Goal: Check status: Check status

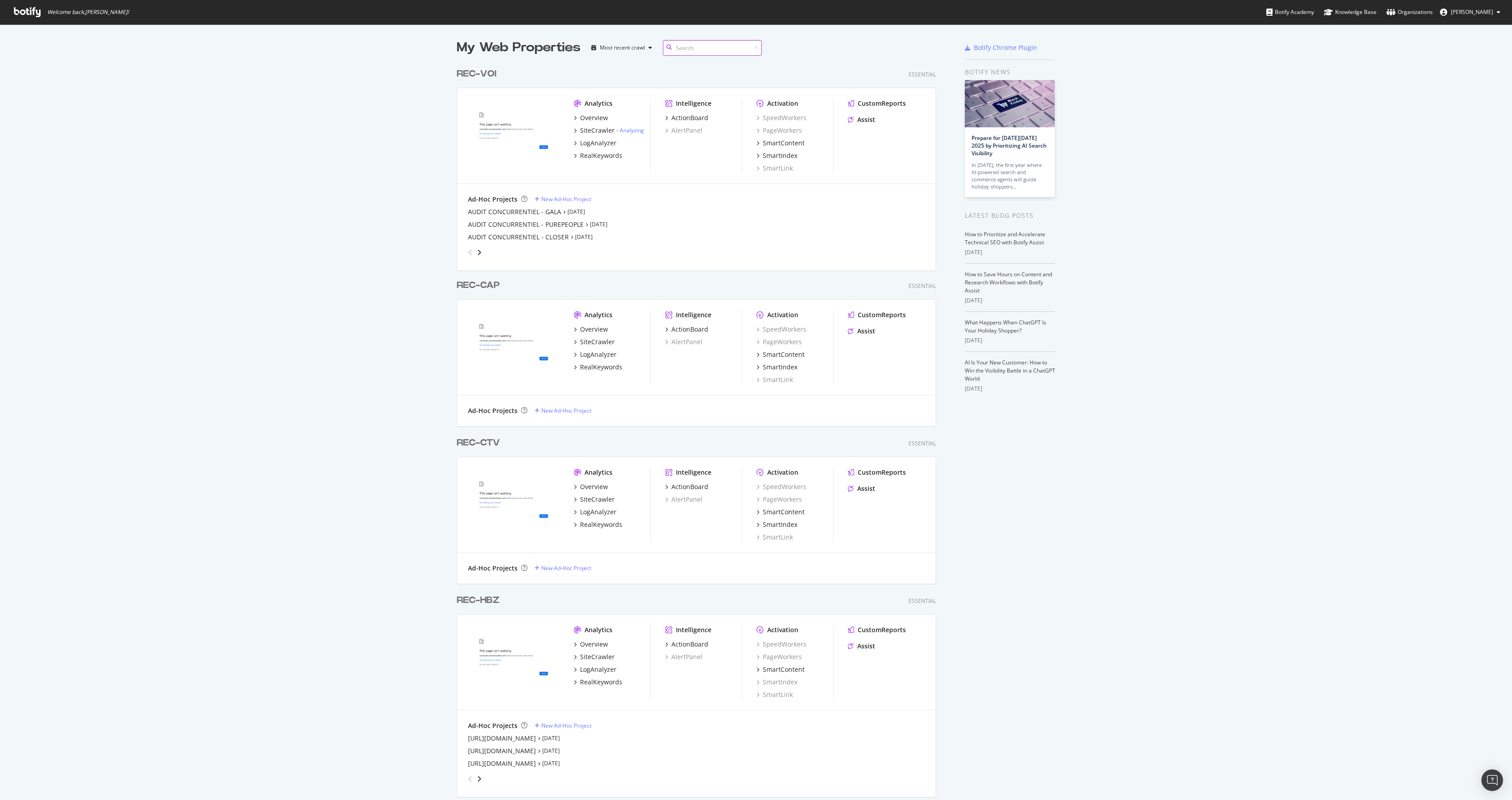
scroll to position [2382, 480]
